Goal: Task Accomplishment & Management: Use online tool/utility

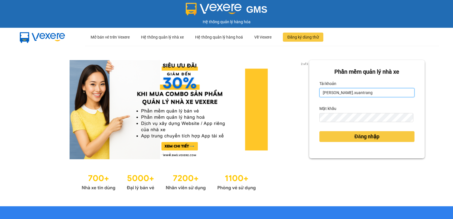
drag, startPoint x: 364, startPoint y: 95, endPoint x: 297, endPoint y: 96, distance: 66.8
click at [297, 96] on div "2 of 3 Phần mềm quản lý nhà xe [PERSON_NAME].xuantrang Mật khẩu Đăng nhập" at bounding box center [226, 126] width 453 height 160
type input "[PERSON_NAME].xuantranghb"
drag, startPoint x: 373, startPoint y: 94, endPoint x: 278, endPoint y: 94, distance: 95.1
click at [278, 94] on div "2 of 3 Phần mềm quản lý nhà xe [PERSON_NAME].xuantranghb Mật khẩu Đăng nhập" at bounding box center [226, 126] width 453 height 160
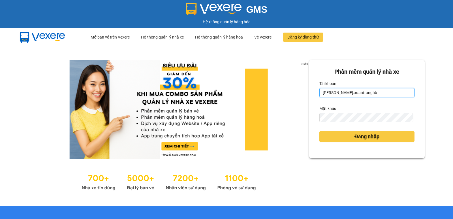
drag, startPoint x: 370, startPoint y: 95, endPoint x: 314, endPoint y: 96, distance: 56.1
click at [314, 96] on div "Phần mềm quản lý nhà xe [PERSON_NAME].xuantranghb Mật khẩu Đăng nhập" at bounding box center [367, 109] width 116 height 98
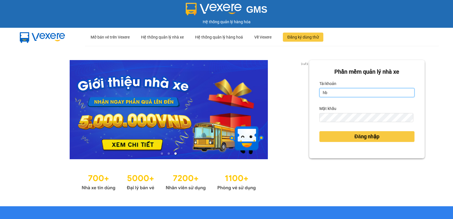
type input "hbngoc.xuantrang"
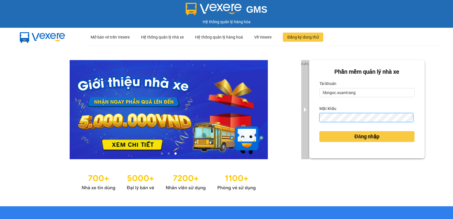
click at [303, 117] on div "3 of 3 Phần mềm quản lý nhà xe Tài khoản hbngoc.xuantrang Mật khẩu Đăng nhập" at bounding box center [226, 126] width 453 height 160
click at [319, 131] on button "Đăng nhập" at bounding box center [366, 136] width 95 height 11
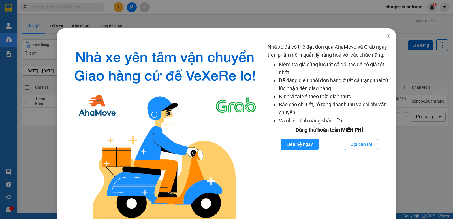
click at [383, 39] on span "Close" at bounding box center [388, 36] width 16 height 16
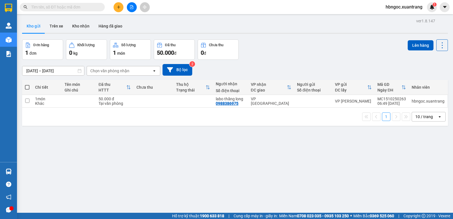
click at [77, 9] on input "text" at bounding box center [64, 7] width 67 height 6
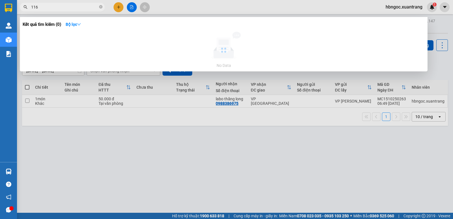
type input "116"
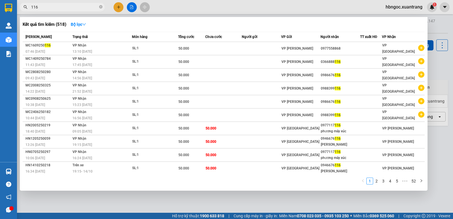
drag, startPoint x: 111, startPoint y: 185, endPoint x: 110, endPoint y: 182, distance: 3.7
click at [111, 184] on div "1 2 3 4 5 ••• 52" at bounding box center [224, 182] width 402 height 10
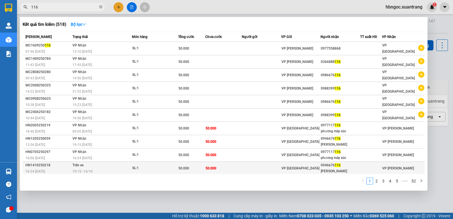
click at [112, 165] on td "Trên xe 19:15 [DATE]" at bounding box center [101, 168] width 61 height 13
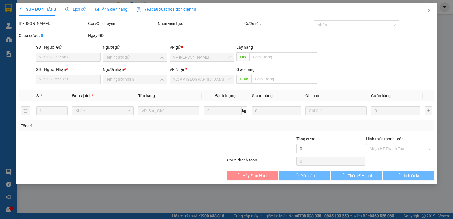
type input "0946676116"
type input "[PERSON_NAME]"
type input "50.000"
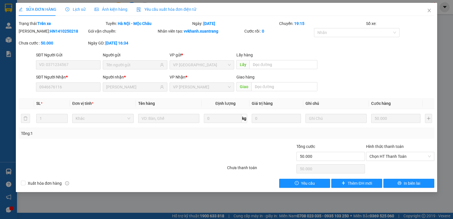
click at [27, 94] on div "Total Paid Fee 0 Total UnPaid Fee 50.000 Cash Collection Total Fee Trạng thái: …" at bounding box center [227, 103] width 416 height 167
drag, startPoint x: 429, startPoint y: 64, endPoint x: 432, endPoint y: 182, distance: 118.7
click at [432, 182] on button "In biên lai" at bounding box center [408, 183] width 51 height 9
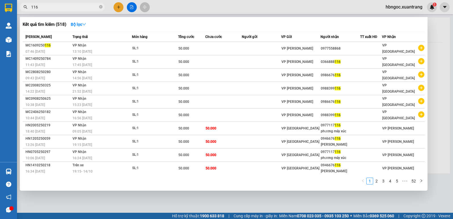
drag, startPoint x: 41, startPoint y: 5, endPoint x: 27, endPoint y: 5, distance: 13.9
click at [27, 5] on div "116" at bounding box center [55, 7] width 110 height 8
paste input "0983258539"
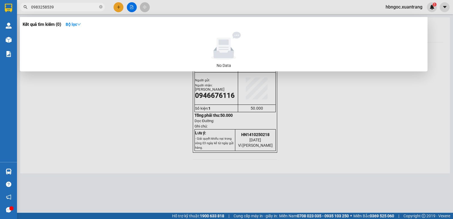
type input "0983258539"
drag, startPoint x: 107, startPoint y: 46, endPoint x: 70, endPoint y: 109, distance: 73.8
click at [0, 7] on div "Kết quả tìm kiếm ( 0 ) Bộ lọc No Data" at bounding box center [0, 7] width 0 height 0
click at [74, 115] on div at bounding box center [226, 109] width 453 height 219
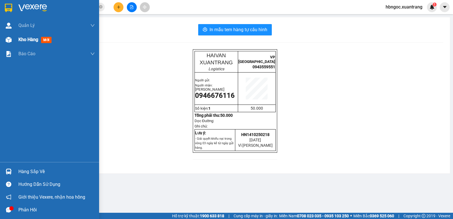
click at [9, 39] on img at bounding box center [9, 40] width 6 height 6
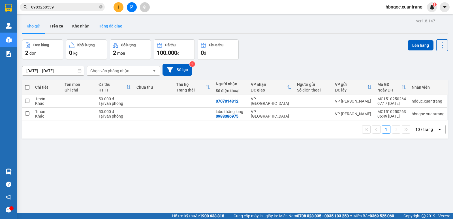
click at [110, 26] on button "Hàng đã giao" at bounding box center [110, 26] width 33 height 14
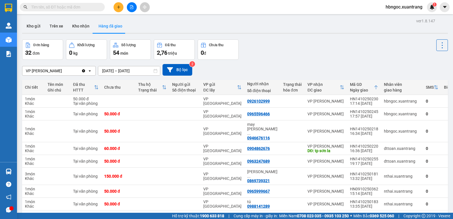
click at [95, 8] on input "text" at bounding box center [64, 7] width 67 height 6
click at [60, 4] on span at bounding box center [62, 7] width 85 height 8
click at [62, 7] on input "text" at bounding box center [64, 7] width 67 height 6
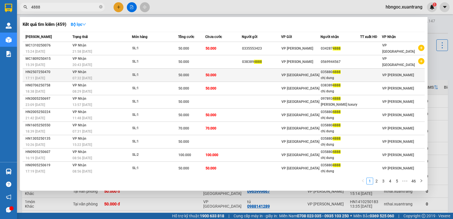
type input "4888"
drag, startPoint x: 337, startPoint y: 72, endPoint x: 320, endPoint y: 72, distance: 16.4
click at [320, 72] on tr "HN2507250470 17:11 - 25/07 VP Nhận 07:32 - 26/07 SL: 1 50.000 50.000 VP HÀ NỘI …" at bounding box center [224, 75] width 402 height 13
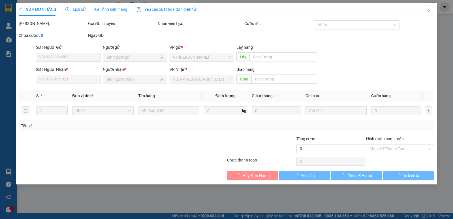
type input "0358804888"
type input "chị dung"
type input "50.000"
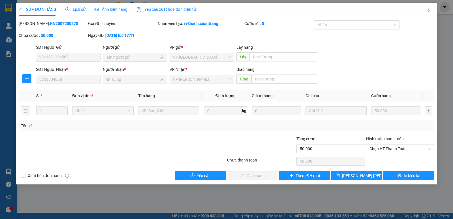
click at [13, 83] on div "SỬA ĐƠN HÀNG Lịch sử Ảnh kiện hàng Yêu cầu xuất hóa đơn điện tử Total Paid Fee …" at bounding box center [226, 109] width 453 height 219
click at [432, 12] on span "Close" at bounding box center [429, 11] width 16 height 16
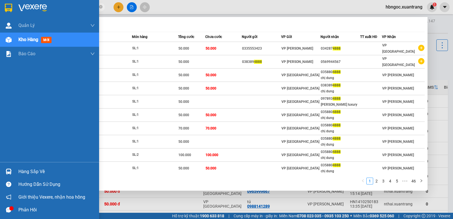
click at [14, 8] on section "Kết quả tìm kiếm ( 459 ) Bộ lọc Mã ĐH Trạng thái Món hàng Tổng cước Chưa cước N…" at bounding box center [226, 109] width 453 height 219
paste input "035880"
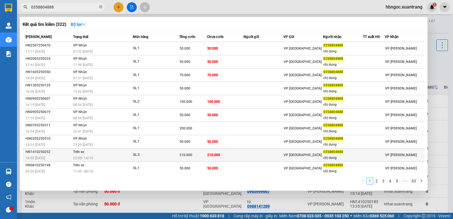
type input "0358804888"
click at [132, 157] on div "22:00 - 14/10" at bounding box center [102, 158] width 59 height 6
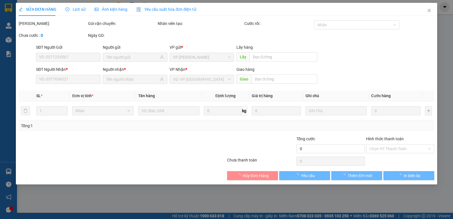
type input "0358804888"
type input "chị dung"
type input "210.000"
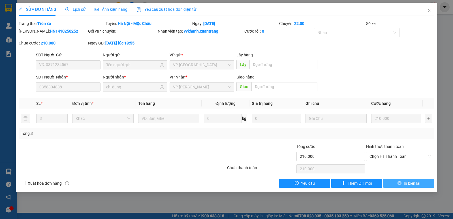
click at [401, 181] on icon "printer" at bounding box center [399, 183] width 4 height 4
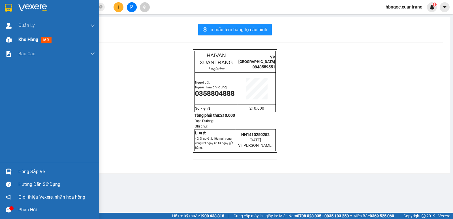
drag, startPoint x: 10, startPoint y: 37, endPoint x: 21, endPoint y: 35, distance: 11.5
click at [10, 37] on img at bounding box center [9, 40] width 6 height 6
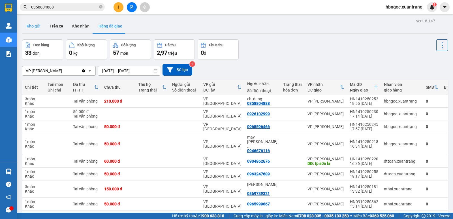
click at [41, 27] on button "Kho gửi" at bounding box center [33, 26] width 23 height 14
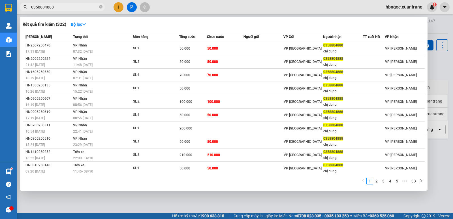
drag, startPoint x: 69, startPoint y: 9, endPoint x: 21, endPoint y: 9, distance: 47.8
click at [21, 9] on span "0358804888" at bounding box center [62, 7] width 85 height 8
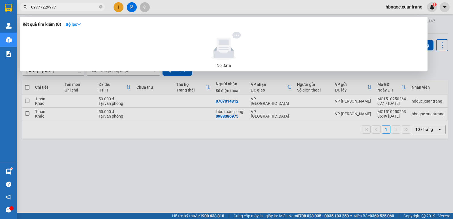
click at [41, 8] on input "09777229977" at bounding box center [64, 7] width 67 height 6
click at [52, 7] on input "0977229977" at bounding box center [64, 7] width 67 height 6
click at [39, 6] on input "0977229977" at bounding box center [64, 7] width 67 height 6
click at [60, 9] on input "09777229977" at bounding box center [64, 7] width 67 height 6
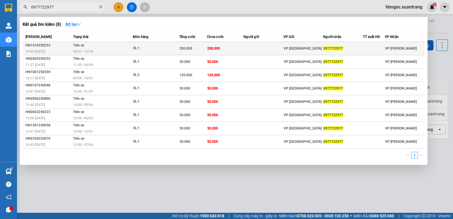
type input "0977722977"
click at [200, 50] on div "200.000" at bounding box center [192, 48] width 27 height 6
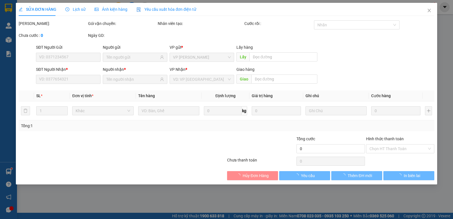
type input "0977722977"
type input "200.000"
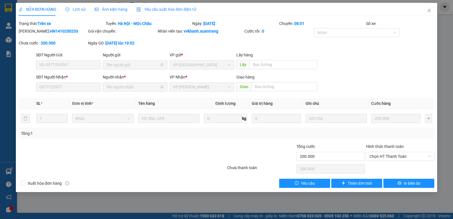
click at [68, 10] on icon "clock-circle" at bounding box center [67, 9] width 4 height 4
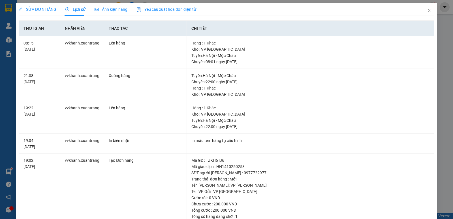
click at [10, 39] on div "SỬA ĐƠN HÀNG Lịch sử Ảnh kiện hàng Yêu cầu xuất hóa đơn điện tử Total Paid Fee …" at bounding box center [226, 109] width 453 height 219
click at [428, 10] on span "Close" at bounding box center [429, 11] width 16 height 16
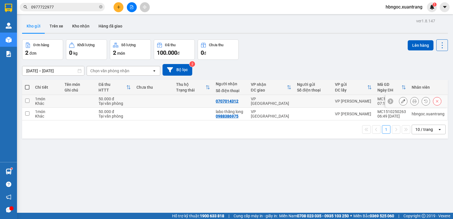
click at [27, 98] on td at bounding box center [27, 101] width 10 height 13
checkbox input "true"
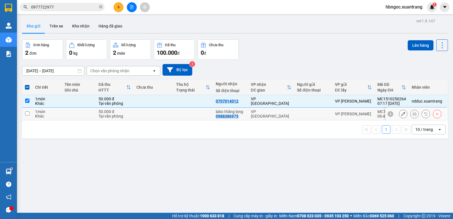
click at [27, 114] on input "checkbox" at bounding box center [27, 113] width 4 height 4
checkbox input "true"
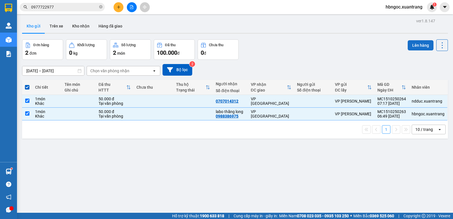
click at [413, 42] on button "Lên hàng" at bounding box center [421, 45] width 26 height 10
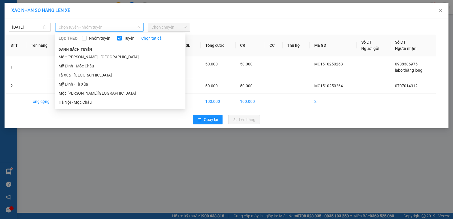
click at [96, 27] on span "Chọn tuyến - nhóm tuyến" at bounding box center [100, 27] width 82 height 8
click at [95, 95] on li "Mộc Châu - Hà Nội" at bounding box center [120, 93] width 130 height 9
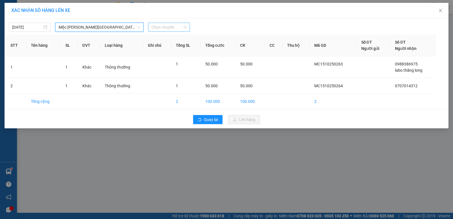
click at [160, 26] on span "Chọn chuyến" at bounding box center [168, 27] width 35 height 8
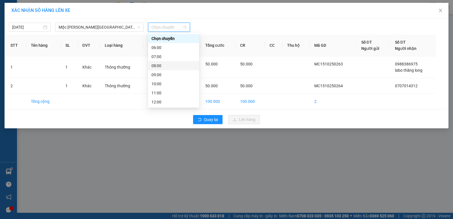
click at [166, 63] on div "08:00" at bounding box center [173, 66] width 44 height 6
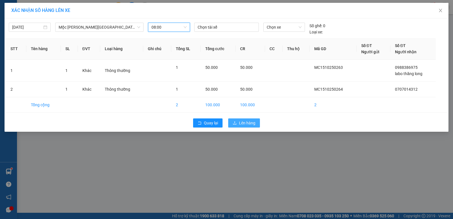
click at [248, 123] on span "Lên hàng" at bounding box center [247, 123] width 16 height 6
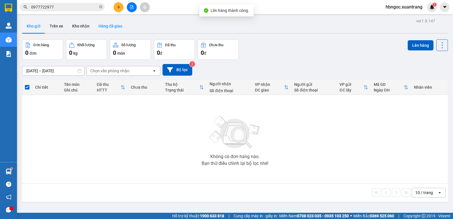
click at [110, 23] on button "Hàng đã giao" at bounding box center [110, 26] width 33 height 14
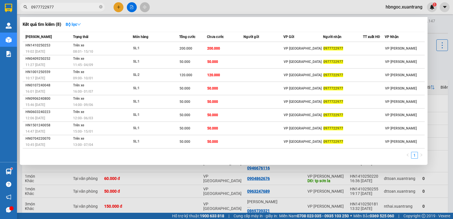
drag, startPoint x: 59, startPoint y: 7, endPoint x: 23, endPoint y: 10, distance: 36.0
click at [23, 10] on span "0977722977" at bounding box center [62, 7] width 85 height 8
paste input "0983646889"
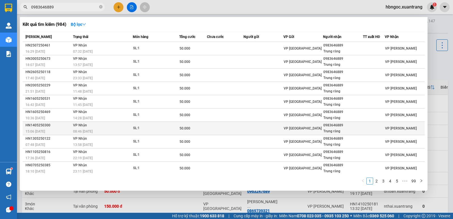
scroll to position [1, 0]
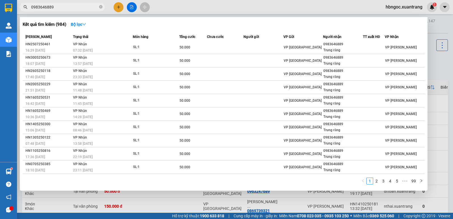
drag, startPoint x: 66, startPoint y: 8, endPoint x: 22, endPoint y: 29, distance: 48.5
click at [22, 12] on div "Kết quả tìm kiếm ( 984 ) Bộ lọc Mã ĐH Trạng thái Món hàng Tổng cước Chưa cước N…" at bounding box center [55, 7] width 110 height 10
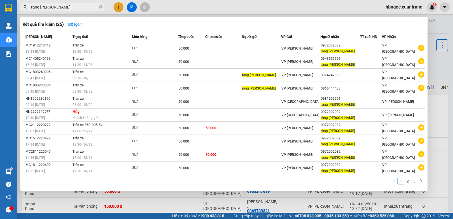
drag, startPoint x: 306, startPoint y: 77, endPoint x: 321, endPoint y: 181, distance: 105.2
click at [321, 181] on div "1 2 3" at bounding box center [224, 182] width 402 height 10
click at [76, 6] on input "răng hà thành" at bounding box center [64, 7] width 67 height 6
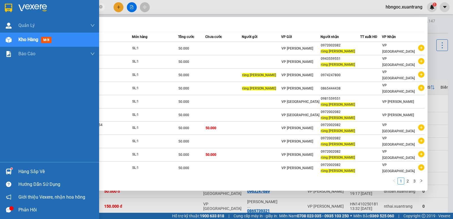
drag, startPoint x: 32, startPoint y: 3, endPoint x: 2, endPoint y: 3, distance: 30.3
click at [2, 3] on section "Kết quả tìm kiếm ( 25 ) Bộ lọc Mã ĐH Trạng thái Món hàng Tổng cước Chưa cước Ng…" at bounding box center [226, 109] width 453 height 219
paste input "0983646889"
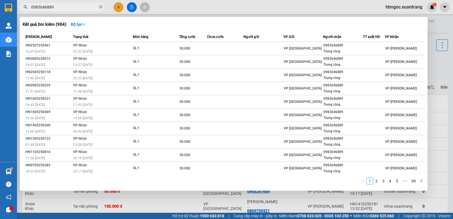
type input "0983646889"
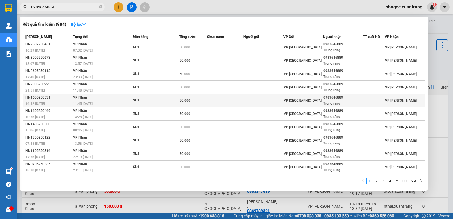
scroll to position [0, 0]
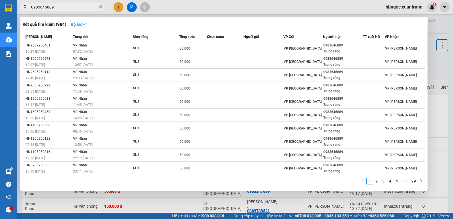
click at [78, 23] on strong "Bộ lọc" at bounding box center [78, 24] width 15 height 5
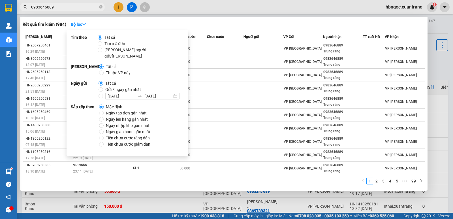
click at [105, 86] on span "Gửi 3 ngày gần nhất" at bounding box center [123, 89] width 40 height 6
click at [103, 87] on input "Gửi 3 ngày gần nhất" at bounding box center [101, 89] width 5 height 5
radio input "true"
radio input "false"
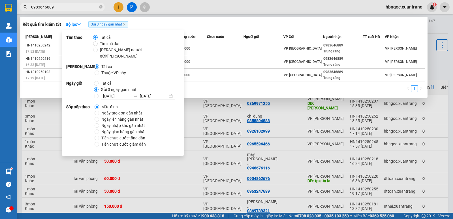
click at [221, 86] on div "1" at bounding box center [224, 90] width 402 height 10
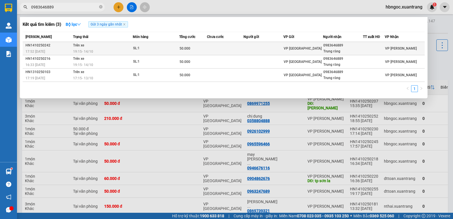
click at [98, 50] on div "19:15 - 14/10" at bounding box center [102, 51] width 59 height 6
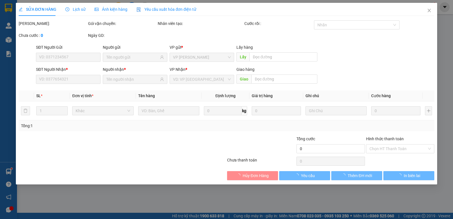
type input "0983646889"
type input "Trung răng"
type input "50.000"
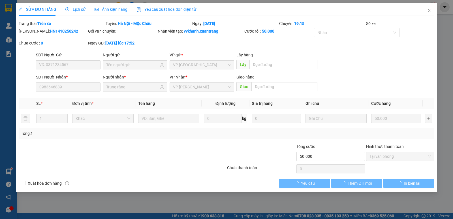
click at [92, 11] on div "SỬA ĐƠN HÀNG Lịch sử Ảnh kiện hàng Yêu cầu xuất hóa đơn điện tử" at bounding box center [108, 9] width 178 height 13
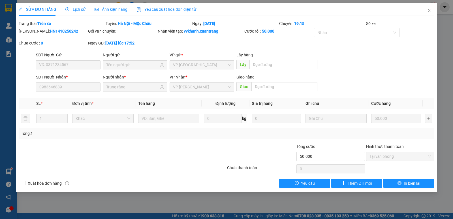
click at [99, 7] on span "Ảnh kiện hàng" at bounding box center [111, 9] width 33 height 5
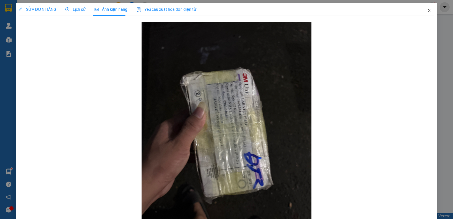
click at [427, 12] on icon "close" at bounding box center [428, 10] width 3 height 3
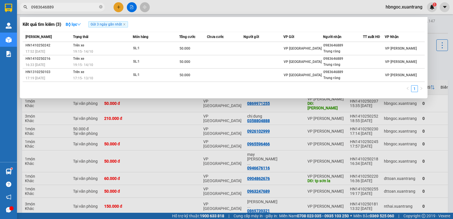
drag, startPoint x: 56, startPoint y: 5, endPoint x: 22, endPoint y: 15, distance: 36.1
click at [22, 12] on div "Kết quả tìm kiếm ( 3 ) Bộ lọc Gửi 3 ngày gần nhất Mã ĐH Trạng thái Món hàng Tổn…" at bounding box center [55, 7] width 110 height 10
paste input "384840322"
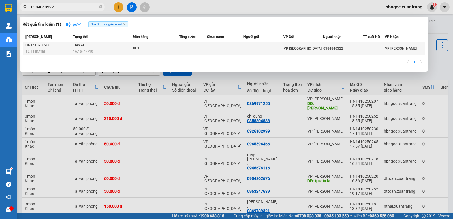
click at [93, 51] on span "16:15 - 14/10" at bounding box center [83, 52] width 20 height 4
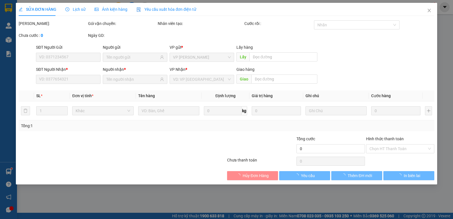
click at [98, 9] on span "Ảnh kiện hàng" at bounding box center [111, 9] width 33 height 5
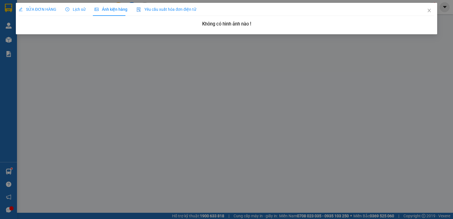
drag, startPoint x: 15, startPoint y: 44, endPoint x: 9, endPoint y: 42, distance: 6.1
click at [15, 44] on div "SỬA ĐƠN HÀNG Lịch sử Ảnh kiện hàng Yêu cầu xuất hóa đơn điện tử Total Paid Fee …" at bounding box center [226, 109] width 453 height 219
click at [9, 42] on div "SỬA ĐƠN HÀNG Lịch sử Ảnh kiện hàng Yêu cầu xuất hóa đơn điện tử Total Paid Fee …" at bounding box center [226, 109] width 453 height 219
click at [125, 100] on div "SỬA ĐƠN HÀNG Lịch sử Ảnh kiện hàng Yêu cầu xuất hóa đơn điện tử Total Paid Fee …" at bounding box center [226, 109] width 453 height 219
drag, startPoint x: 8, startPoint y: 42, endPoint x: 64, endPoint y: 35, distance: 57.2
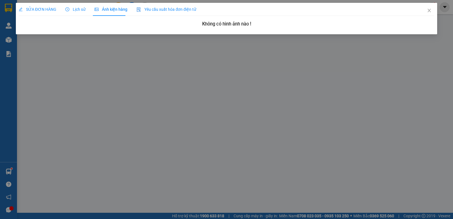
click at [9, 42] on div "SỬA ĐƠN HÀNG Lịch sử Ảnh kiện hàng Yêu cầu xuất hóa đơn điện tử Total Paid Fee …" at bounding box center [226, 109] width 453 height 219
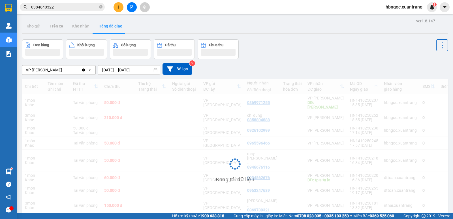
click at [74, 11] on span "0384840322" at bounding box center [62, 7] width 85 height 8
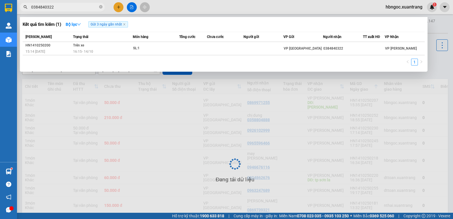
drag, startPoint x: 53, startPoint y: 9, endPoint x: 17, endPoint y: 11, distance: 35.8
click at [17, 11] on div "Kết quả tìm kiếm ( 1 ) Bộ lọc Gửi 3 ngày gần nhất Mã ĐH Trạng thái Món hàng Tổn…" at bounding box center [55, 7] width 110 height 10
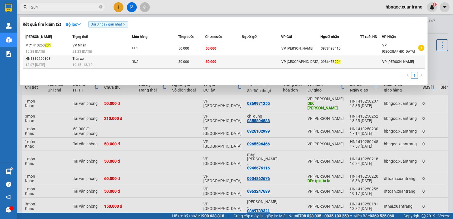
type input "204"
click at [101, 63] on div "19:15 - 13/10" at bounding box center [101, 65] width 59 height 6
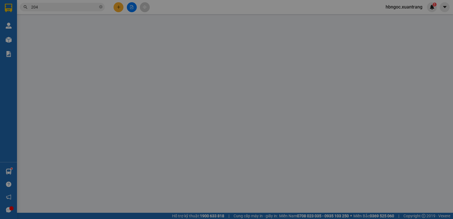
type input "0986458204"
type input "50.000"
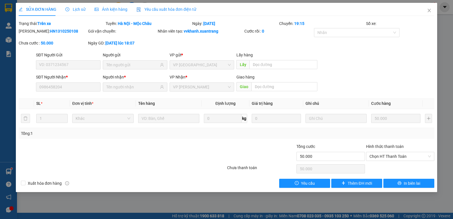
click at [106, 7] on span "Ảnh kiện hàng" at bounding box center [111, 9] width 33 height 5
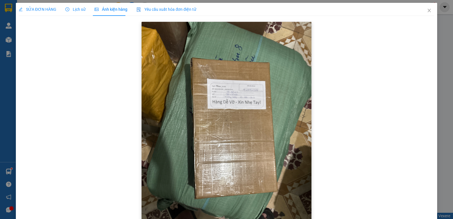
click at [247, 84] on img at bounding box center [227, 135] width 170 height 226
click at [422, 8] on span "Close" at bounding box center [429, 11] width 16 height 16
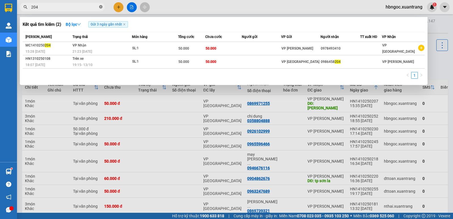
click at [100, 6] on icon "close-circle" at bounding box center [100, 6] width 3 height 3
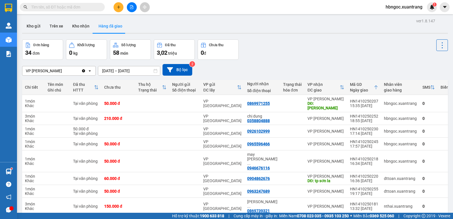
click at [86, 6] on input "text" at bounding box center [64, 7] width 67 height 6
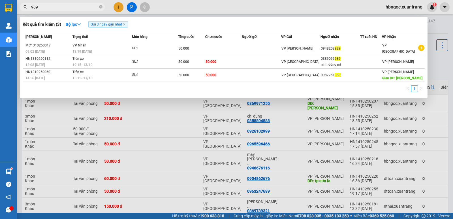
drag, startPoint x: 63, startPoint y: 5, endPoint x: 21, endPoint y: 8, distance: 42.3
click at [21, 8] on span "989" at bounding box center [62, 7] width 85 height 8
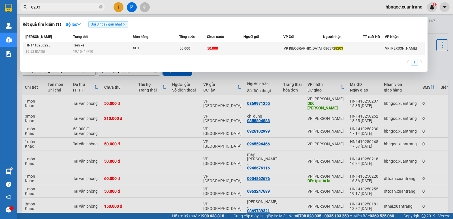
type input "8203"
click at [96, 50] on div "19:15 - 14/10" at bounding box center [102, 51] width 59 height 6
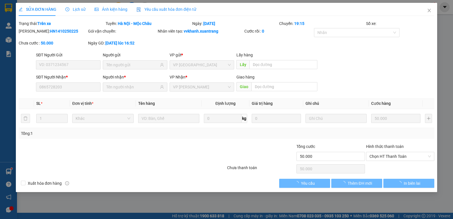
click at [95, 8] on icon "picture" at bounding box center [97, 9] width 4 height 4
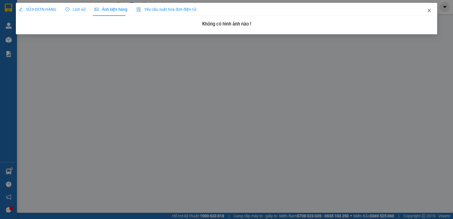
click at [427, 11] on span "Close" at bounding box center [429, 11] width 16 height 16
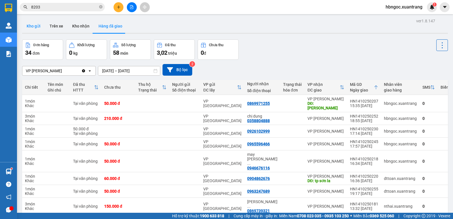
click at [32, 27] on button "Kho gửi" at bounding box center [33, 26] width 23 height 14
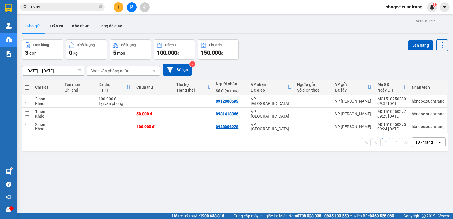
click at [114, 159] on div "ver 1.8.147 Kho gửi Trên xe Kho nhận Hàng đã giao Đơn hàng 3 đơn Khối lượng 0 k…" at bounding box center [235, 126] width 430 height 219
